Goal: Information Seeking & Learning: Learn about a topic

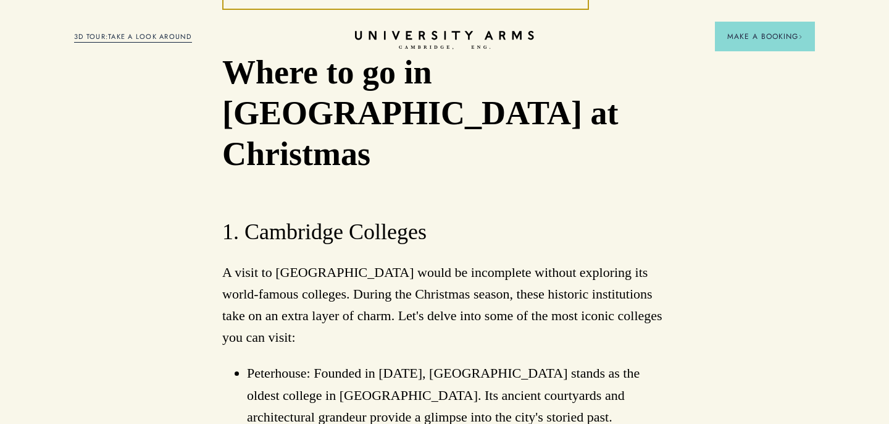
scroll to position [1291, 0]
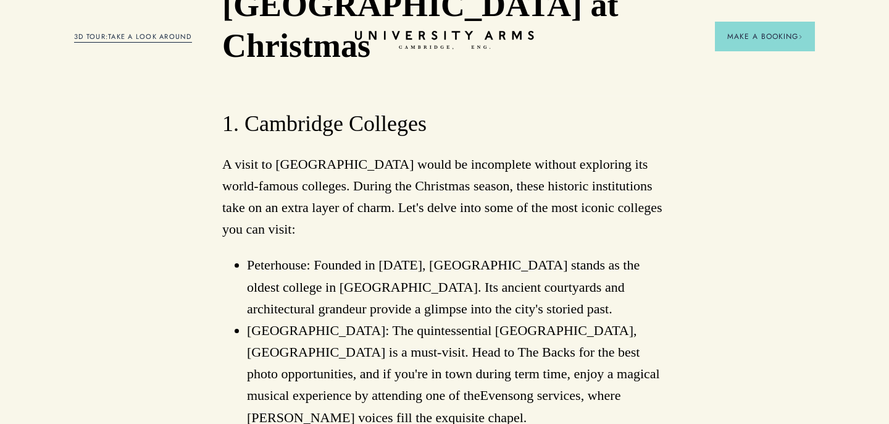
scroll to position [1609, 0]
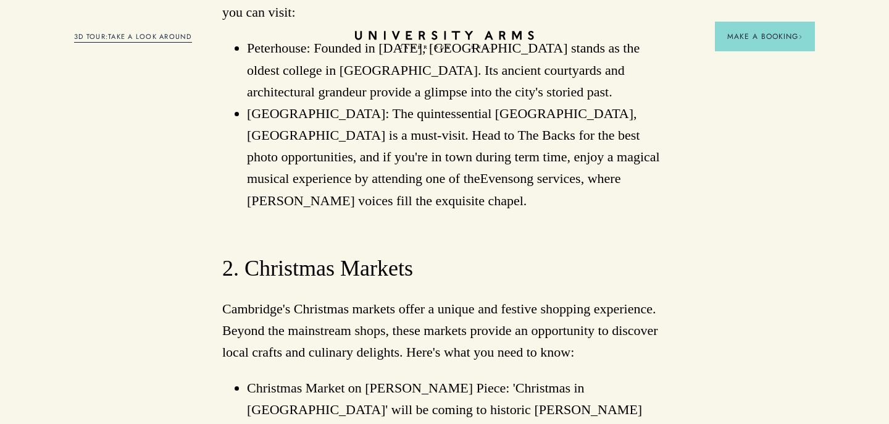
drag, startPoint x: 0, startPoint y: 0, endPoint x: 184, endPoint y: 273, distance: 329.2
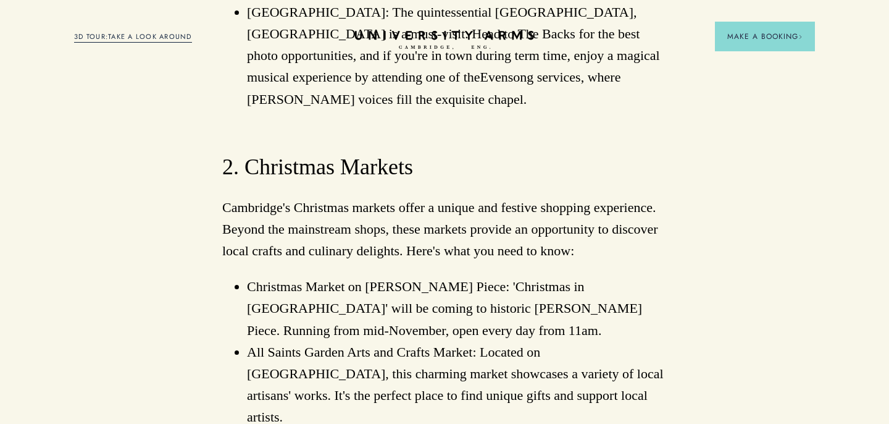
scroll to position [1712, 0]
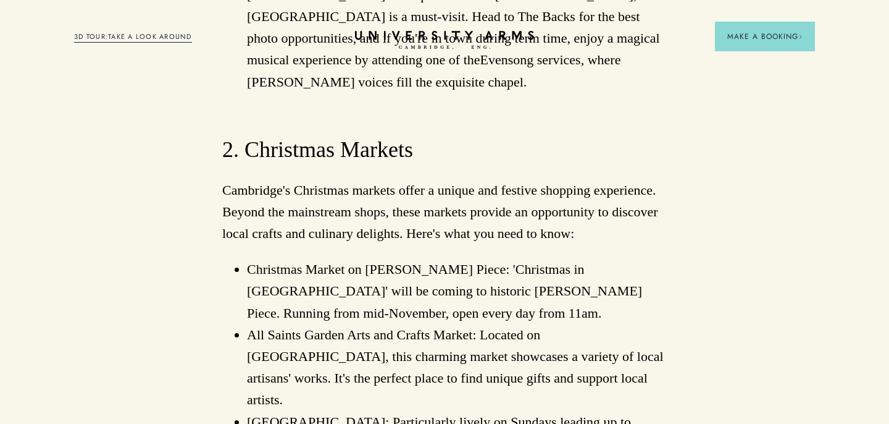
scroll to position [1728, 0]
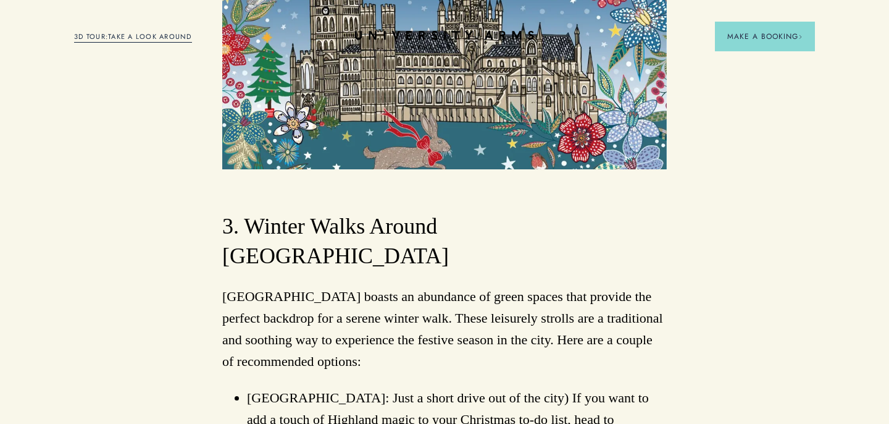
scroll to position [2434, 0]
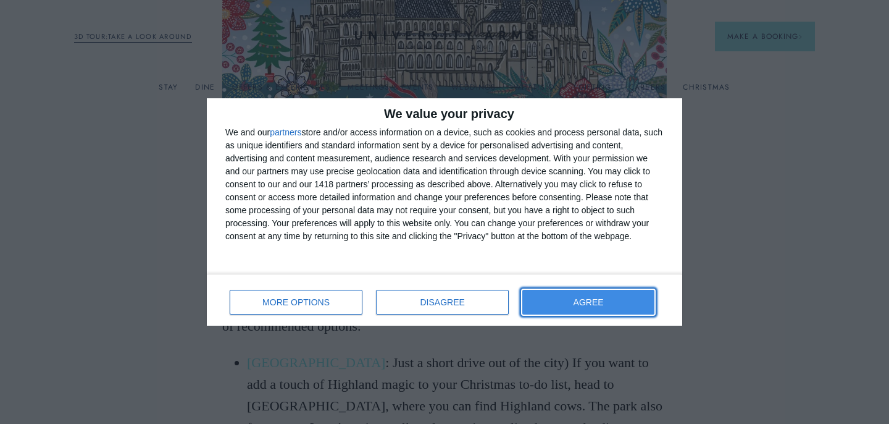
click at [558, 303] on button "AGREE" at bounding box center [588, 302] width 132 height 25
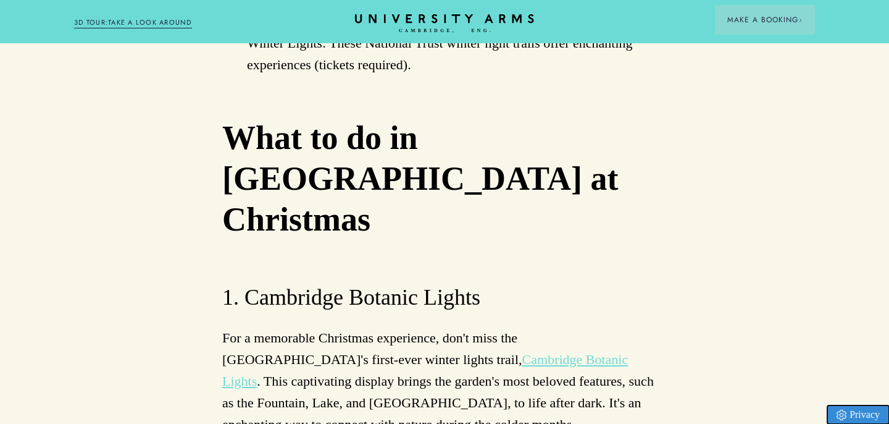
scroll to position [3733, 0]
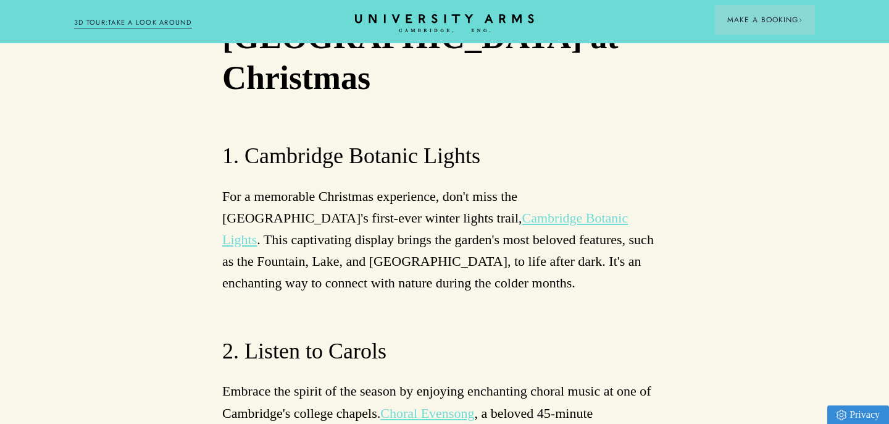
scroll to position [3873, 0]
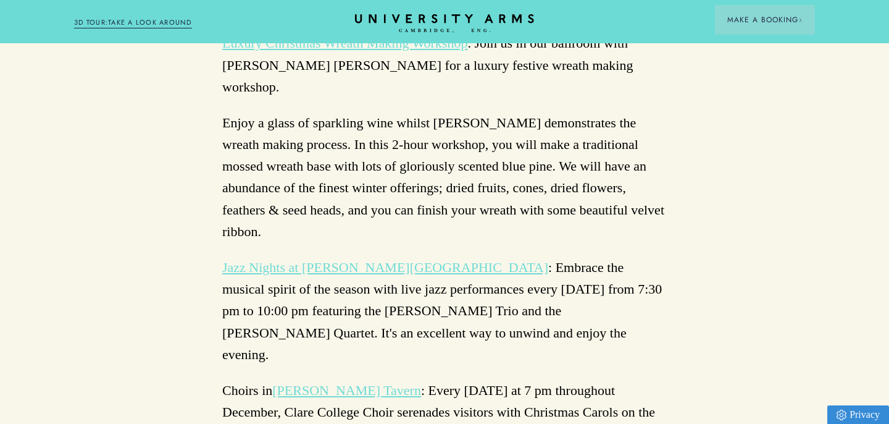
scroll to position [4562, 0]
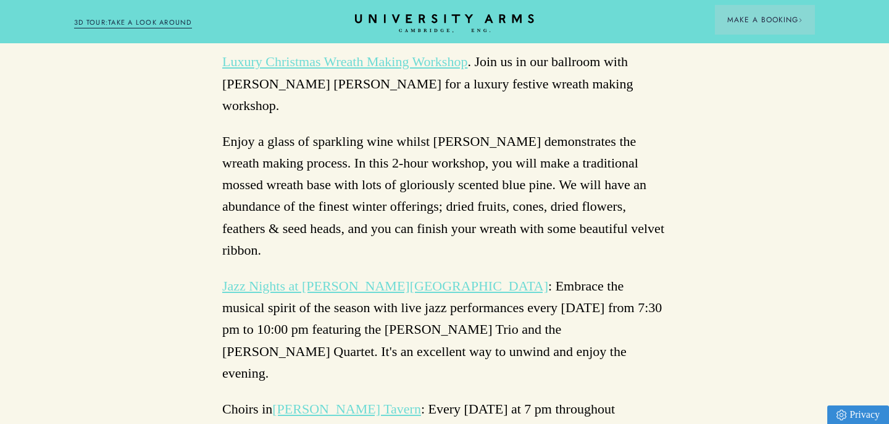
scroll to position [4529, 0]
